Goal: Task Accomplishment & Management: Use online tool/utility

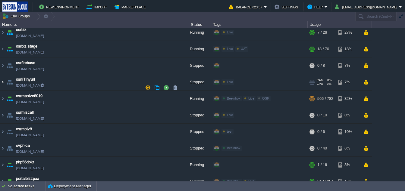
scroll to position [420, 0]
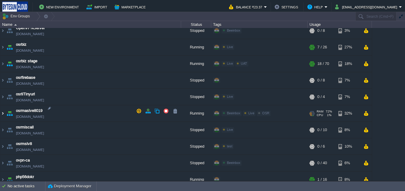
click at [3, 108] on img at bounding box center [2, 113] width 5 height 16
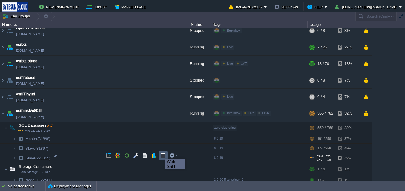
click at [163, 155] on button "button" at bounding box center [162, 155] width 5 height 5
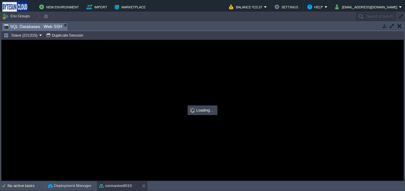
scroll to position [0, 0]
type input "#000000"
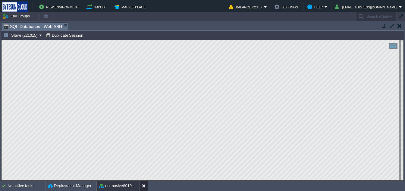
click at [142, 185] on button at bounding box center [145, 186] width 6 height 6
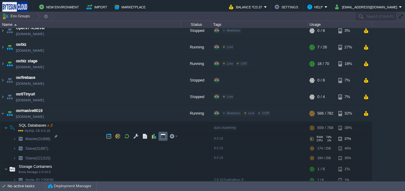
click at [161, 138] on button "button" at bounding box center [162, 136] width 5 height 5
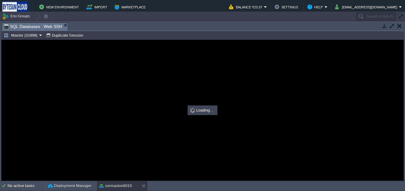
type input "#000000"
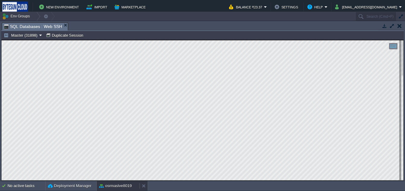
click at [111, 186] on button "osrmaslve8019" at bounding box center [115, 186] width 33 height 6
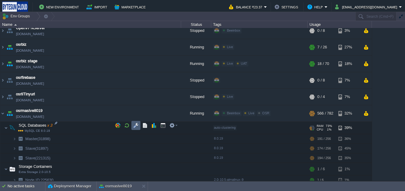
click at [134, 128] on button "button" at bounding box center [135, 125] width 5 height 5
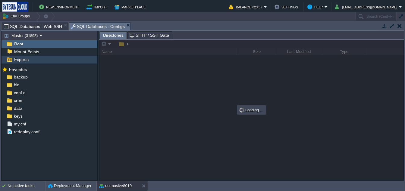
click at [17, 62] on span "Exports" at bounding box center [21, 59] width 17 height 5
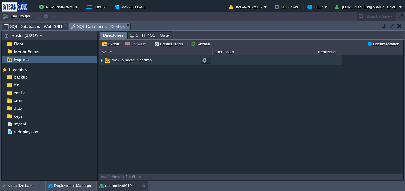
click at [103, 62] on img at bounding box center [101, 60] width 5 height 9
type input "/var/www/webroot/dbtmp"
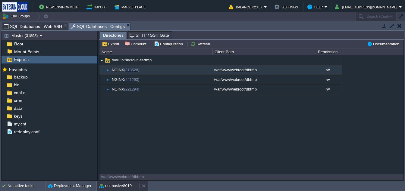
click at [124, 186] on button "osrmaslve8019" at bounding box center [115, 186] width 33 height 6
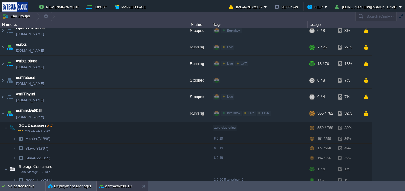
click at [124, 186] on button "osrmaslve8019" at bounding box center [115, 187] width 33 height 6
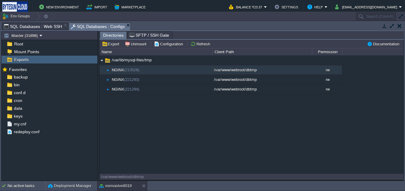
click at [40, 29] on span "SQL Databases : Web SSH" at bounding box center [33, 26] width 58 height 7
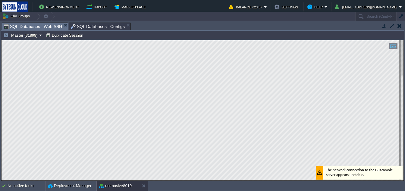
type textarea "SET SESSION max_execution_time=0;"
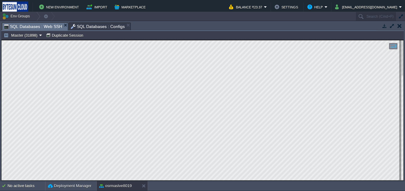
click at [90, 24] on span "SQL Databases : Configs" at bounding box center [98, 26] width 54 height 7
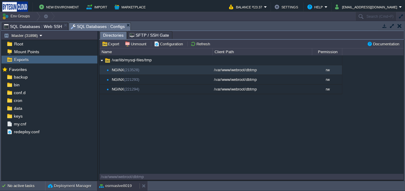
click at [114, 185] on button "osrmaslve8019" at bounding box center [115, 186] width 33 height 6
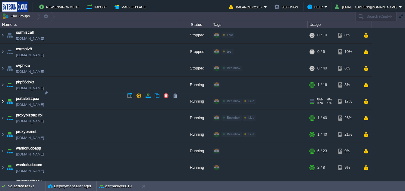
scroll to position [610, 0]
click at [2, 98] on img at bounding box center [2, 101] width 5 height 16
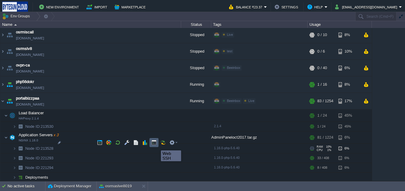
click at [155, 145] on button "button" at bounding box center [153, 142] width 5 height 5
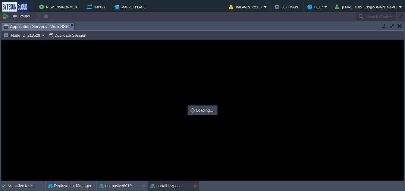
scroll to position [0, 0]
type input "#000000"
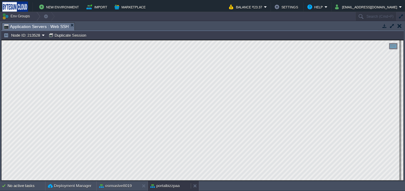
click at [171, 186] on button "portalbizzpaa" at bounding box center [164, 186] width 29 height 6
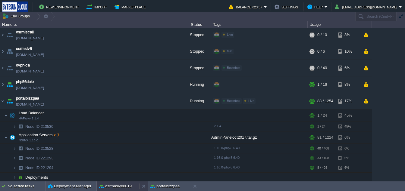
click at [107, 188] on button "osrmaslve8019" at bounding box center [115, 187] width 33 height 6
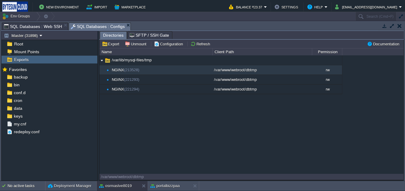
click at [33, 25] on span "SQL Databases : Web SSH" at bounding box center [33, 26] width 58 height 7
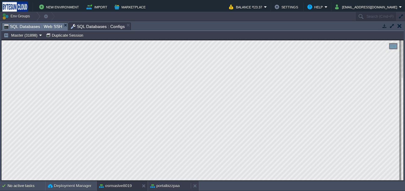
click at [162, 183] on button "portalbizzpaa" at bounding box center [164, 186] width 29 height 6
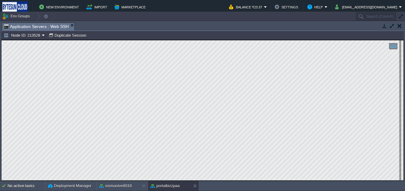
type textarea "10009_ldgr_report.csv.tar.gz"
click at [399, 27] on button "button" at bounding box center [399, 25] width 4 height 5
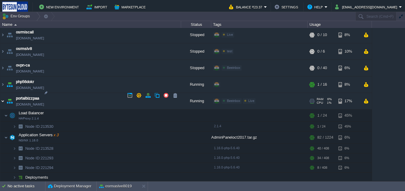
click at [3, 95] on img at bounding box center [2, 101] width 5 height 16
